Goal: Find specific page/section: Find specific page/section

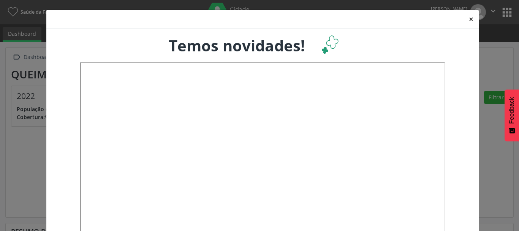
click at [469, 18] on button "×" at bounding box center [470, 19] width 15 height 19
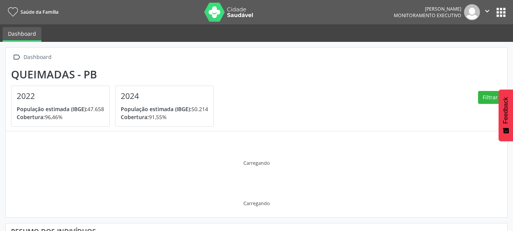
click at [496, 12] on button "apps" at bounding box center [500, 12] width 13 height 13
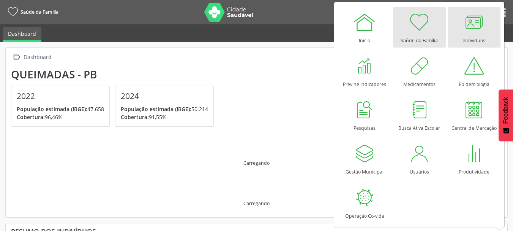
click at [486, 32] on link "Indivíduos" at bounding box center [474, 27] width 53 height 41
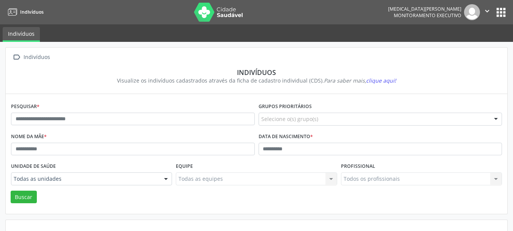
click at [54, 112] on div "Pesquisar *" at bounding box center [133, 116] width 248 height 30
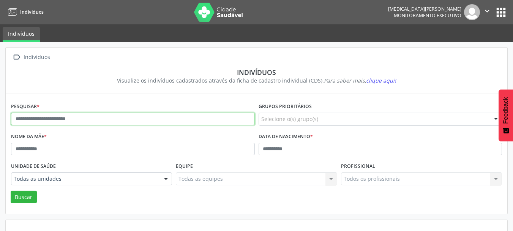
click at [55, 115] on input "text" at bounding box center [133, 118] width 244 height 13
click at [11, 190] on button "Buscar" at bounding box center [24, 196] width 26 height 13
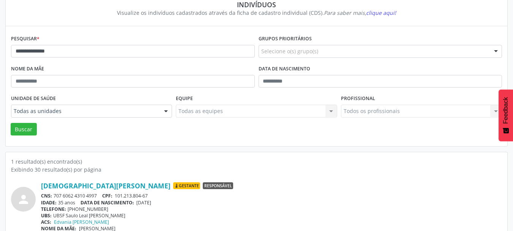
scroll to position [79, 0]
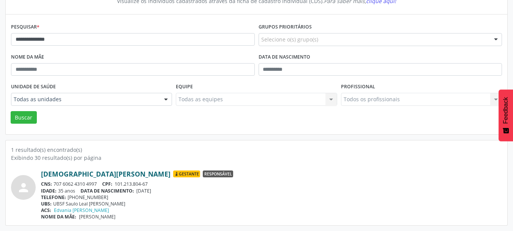
click at [95, 173] on link "[DEMOGRAPHIC_DATA][PERSON_NAME]" at bounding box center [106, 173] width 130 height 8
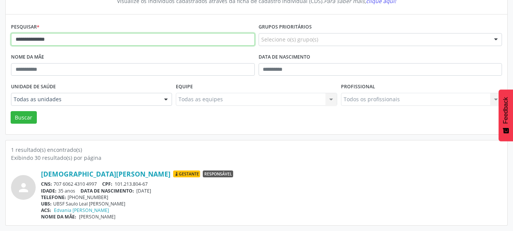
click at [114, 35] on input "**********" at bounding box center [133, 39] width 244 height 13
click at [11, 111] on button "Buscar" at bounding box center [24, 117] width 26 height 13
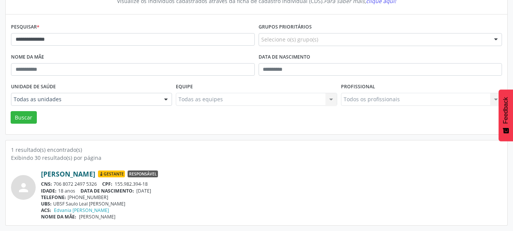
click at [85, 177] on link "[PERSON_NAME]" at bounding box center [68, 173] width 54 height 8
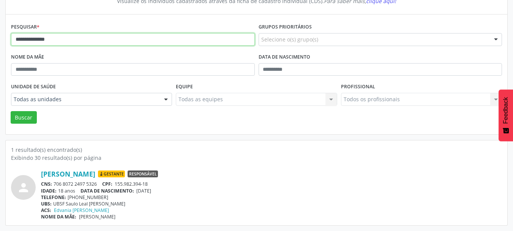
click at [98, 41] on input "**********" at bounding box center [133, 39] width 244 height 13
paste input "text"
type input "**********"
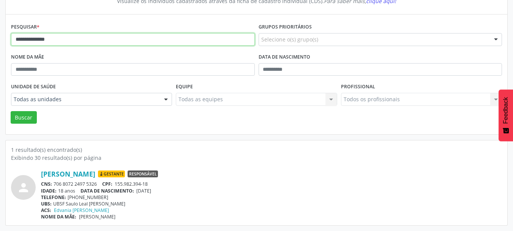
click at [11, 111] on button "Buscar" at bounding box center [24, 117] width 26 height 13
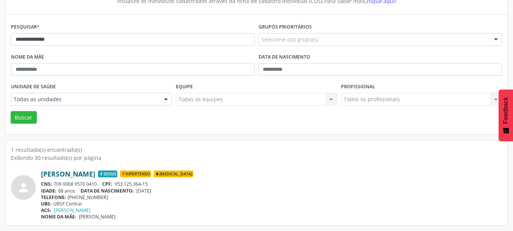
click at [90, 174] on link "[PERSON_NAME]" at bounding box center [68, 173] width 54 height 8
